Goal: Information Seeking & Learning: Learn about a topic

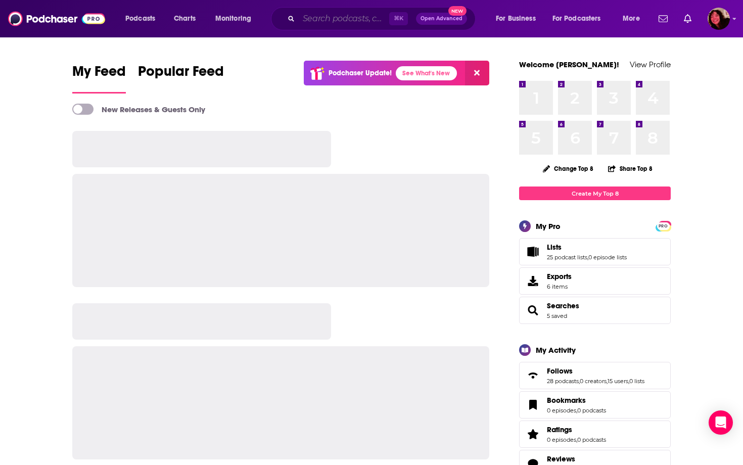
click at [348, 21] on input "Search podcasts, credits, & more..." at bounding box center [344, 19] width 90 height 16
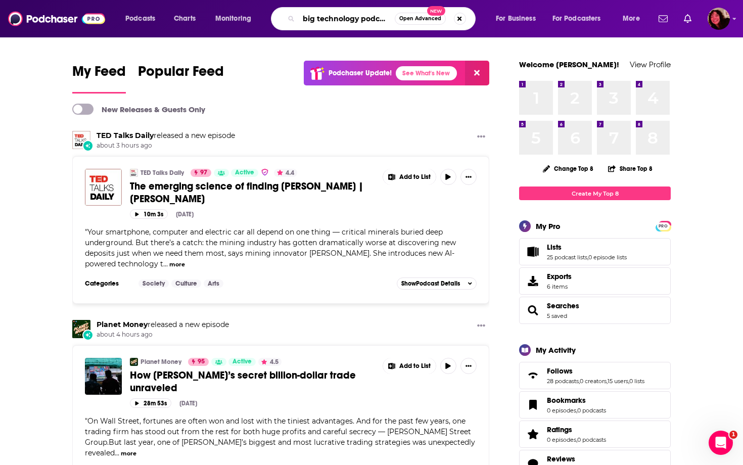
type input "big technology podcast"
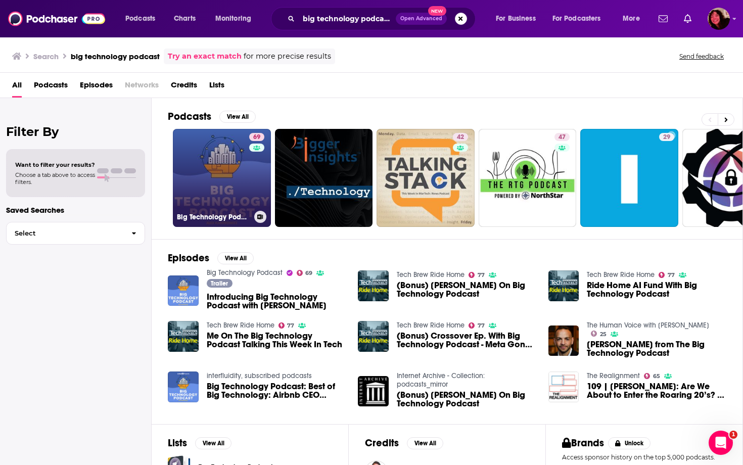
click at [228, 184] on link "69 Big Technology Podcast" at bounding box center [222, 178] width 98 height 98
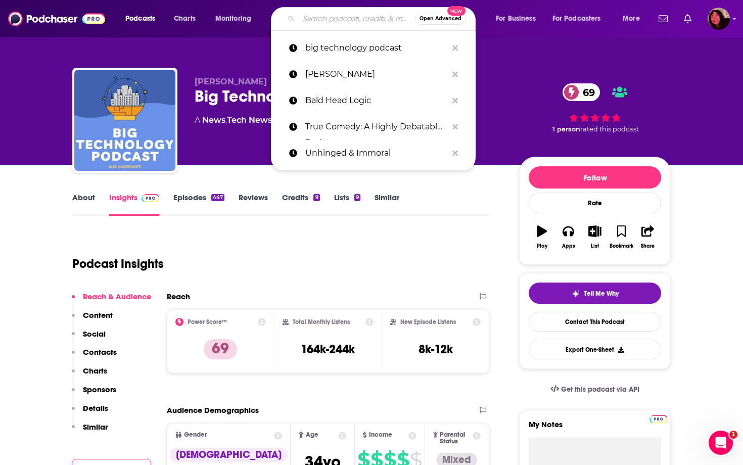
click at [322, 22] on input "Search podcasts, credits, & more..." at bounding box center [357, 19] width 116 height 16
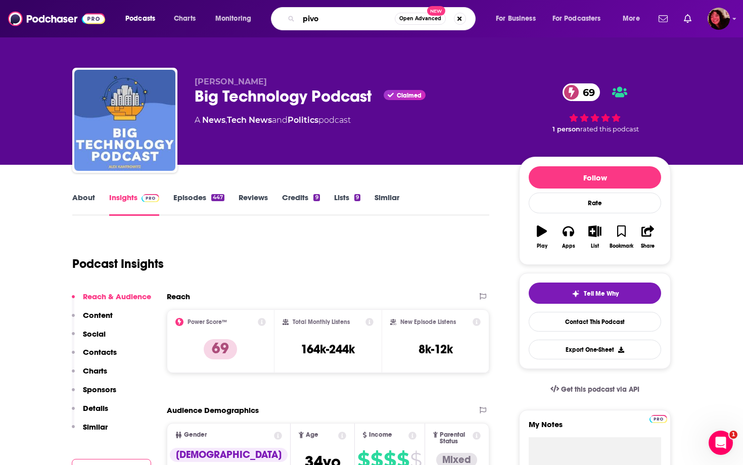
type input "pivot"
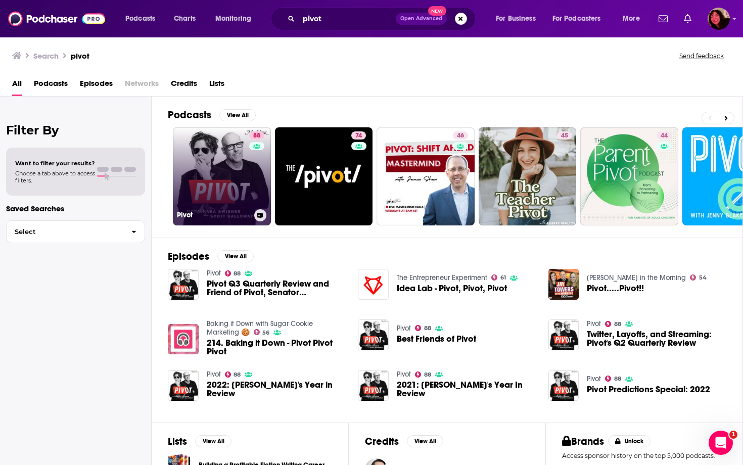
click at [245, 167] on link "88 Pivot" at bounding box center [222, 176] width 98 height 98
